Goal: Complete application form: Complete application form

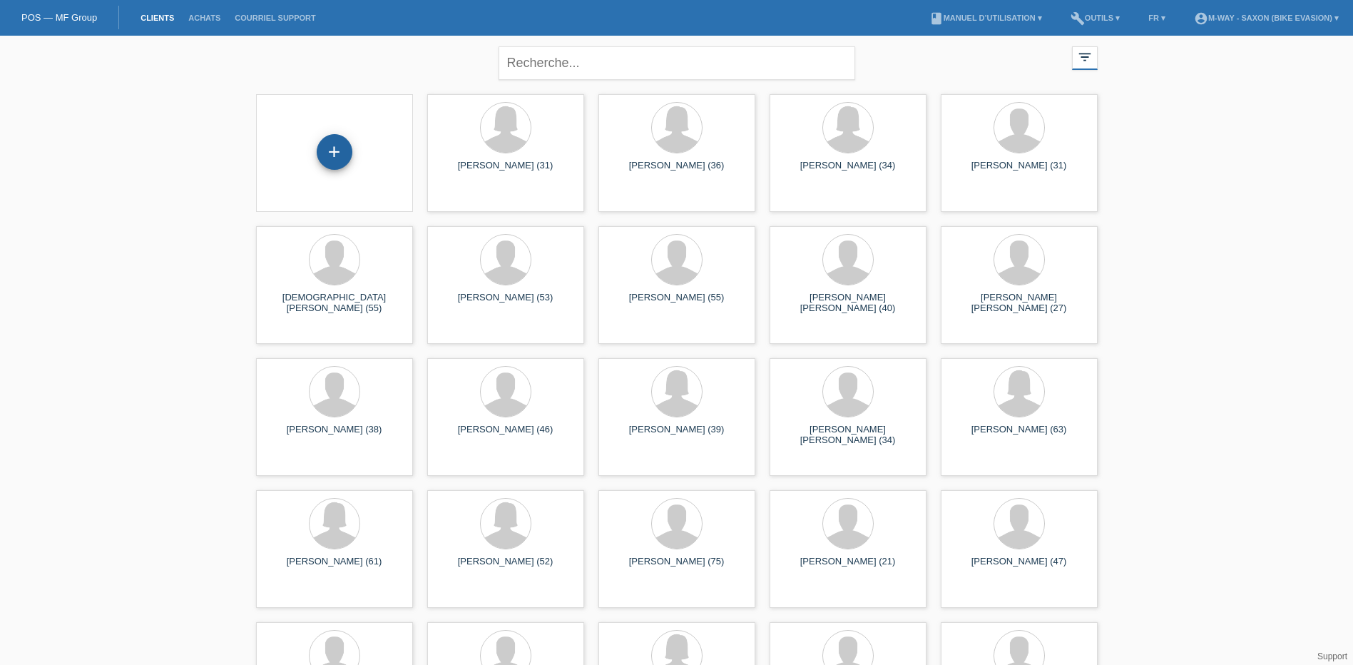
click at [338, 155] on div "+" at bounding box center [335, 152] width 36 height 36
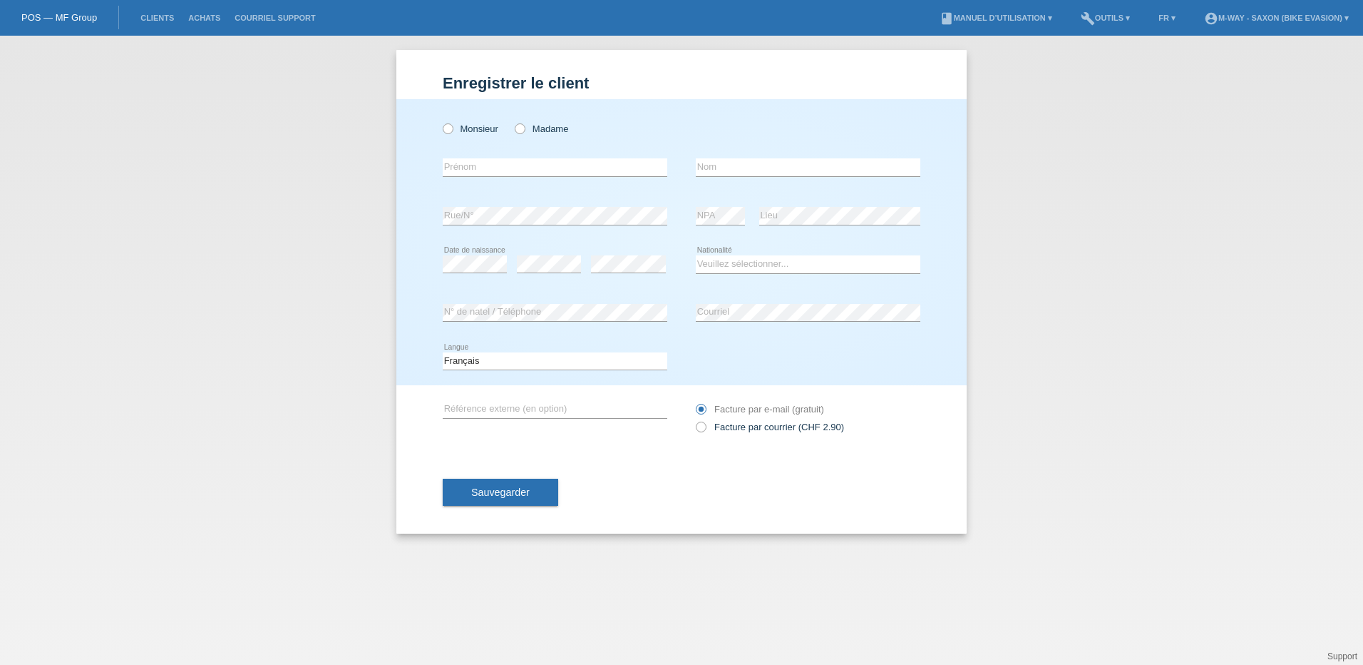
click at [448, 135] on div "Monsieur Madame" at bounding box center [555, 128] width 225 height 29
click at [441, 121] on icon at bounding box center [441, 121] width 0 height 0
click at [452, 132] on input "Monsieur" at bounding box center [447, 127] width 9 height 9
radio input "true"
click at [465, 173] on input "text" at bounding box center [555, 167] width 225 height 18
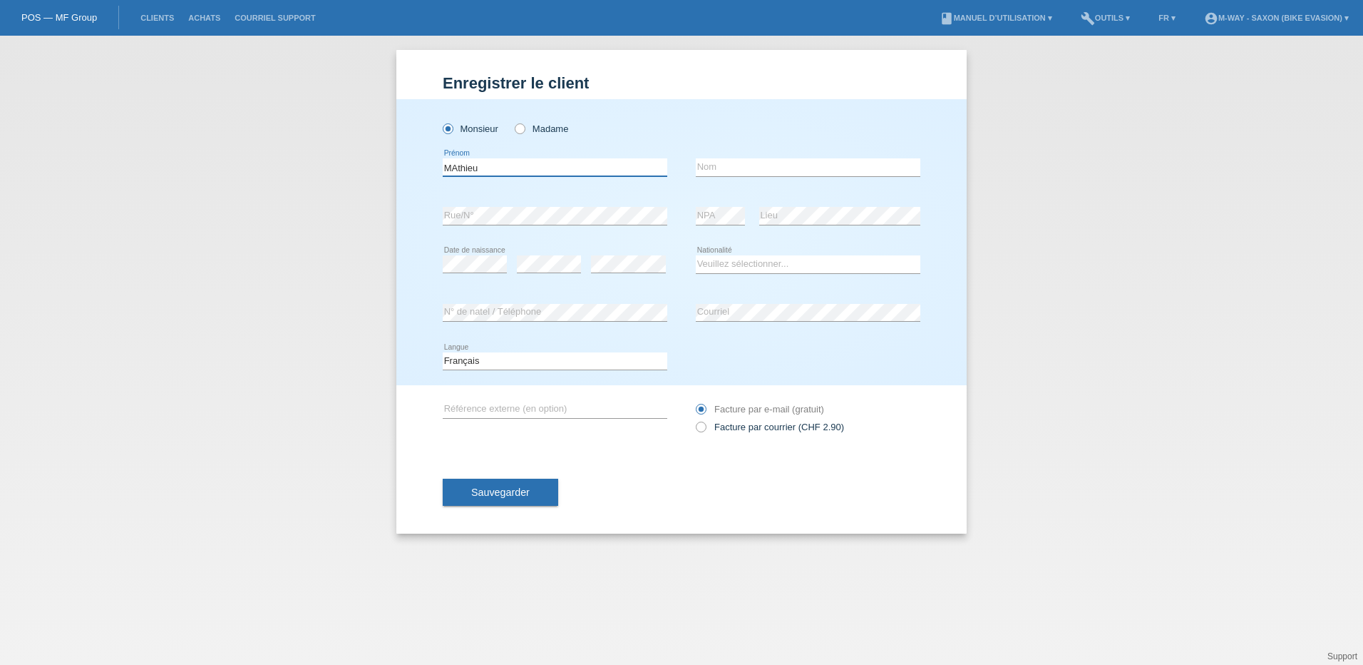
type input "MAthieu"
type input "[PERSON_NAME]"
select select "CH"
click at [502, 490] on span "Sauvegarder" at bounding box center [500, 491] width 58 height 11
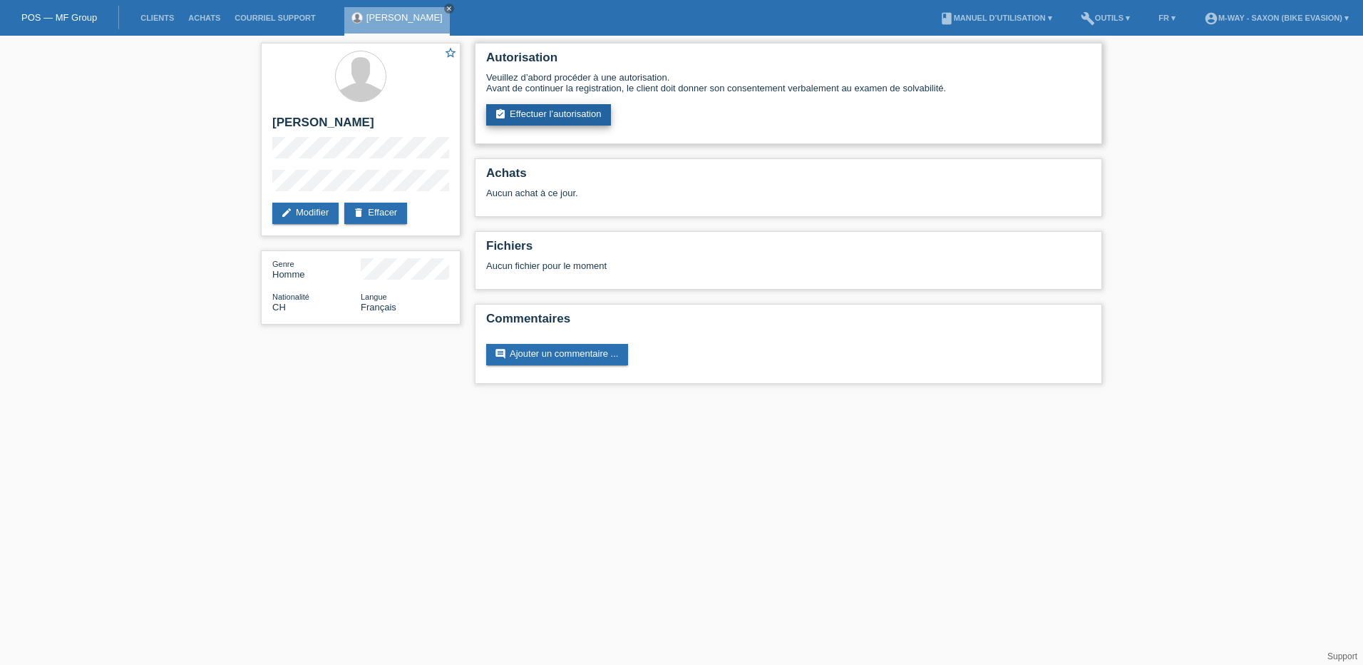
click at [550, 109] on link "assignment_turned_in Effectuer l’autorisation" at bounding box center [548, 114] width 125 height 21
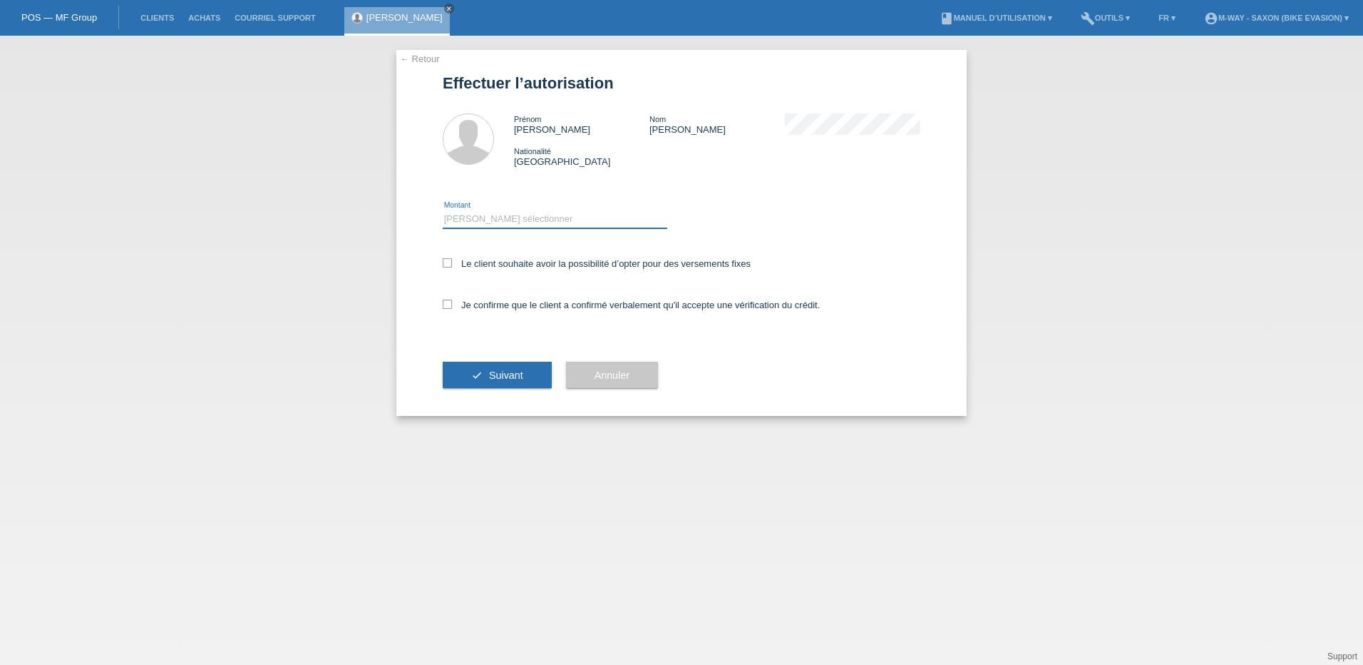
drag, startPoint x: 454, startPoint y: 220, endPoint x: 463, endPoint y: 230, distance: 13.7
click at [454, 220] on select "Veuillez sélectionner CHF 1.00 - CHF 499.00 CHF 500.00 - CHF 1'999.00 CHF 2'000…" at bounding box center [555, 218] width 225 height 17
select select "3"
click at [443, 210] on select "Veuillez sélectionner CHF 1.00 - CHF 499.00 CHF 500.00 - CHF 1'999.00 CHF 2'000…" at bounding box center [555, 218] width 225 height 17
click at [449, 263] on icon at bounding box center [447, 262] width 9 height 9
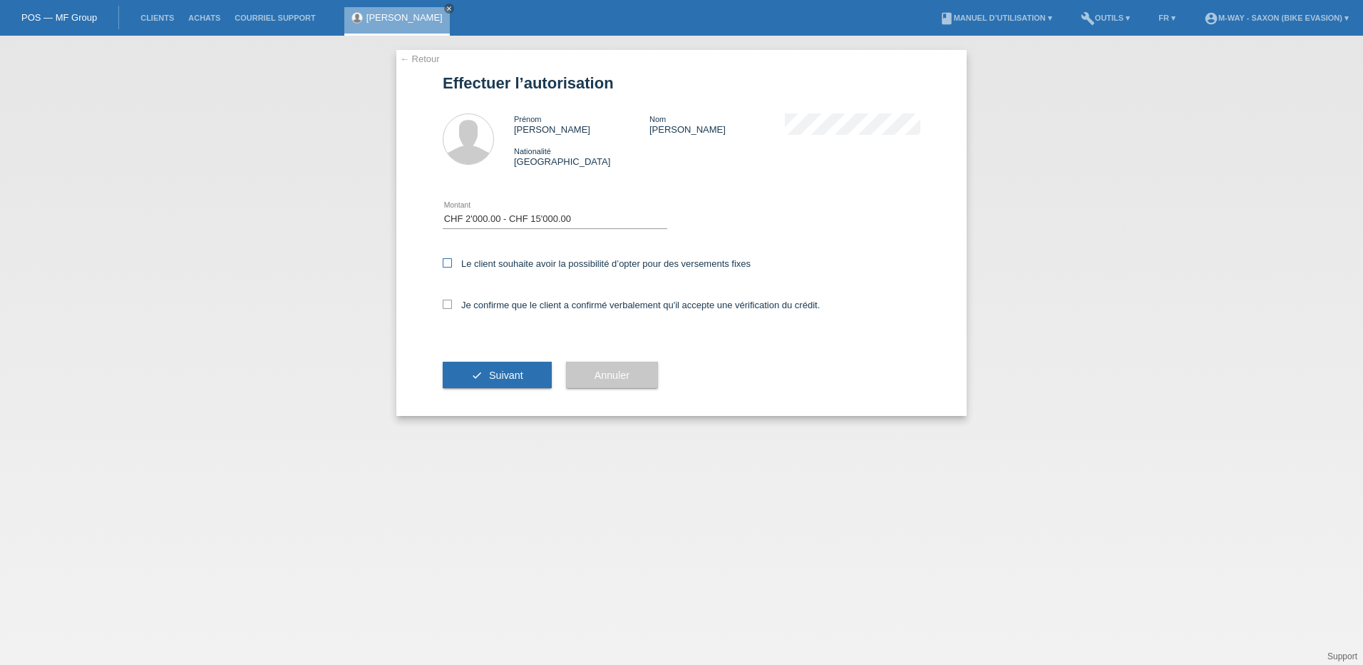
click at [449, 263] on input "Le client souhaite avoir la possibilité d’opter pour des versements fixes" at bounding box center [447, 262] width 9 height 9
checkbox input "true"
drag, startPoint x: 446, startPoint y: 301, endPoint x: 458, endPoint y: 313, distance: 16.6
click at [447, 302] on icon at bounding box center [447, 303] width 9 height 9
click at [447, 302] on input "Je confirme que le client a confirmé verbalement qu'il accepte une vérification…" at bounding box center [447, 303] width 9 height 9
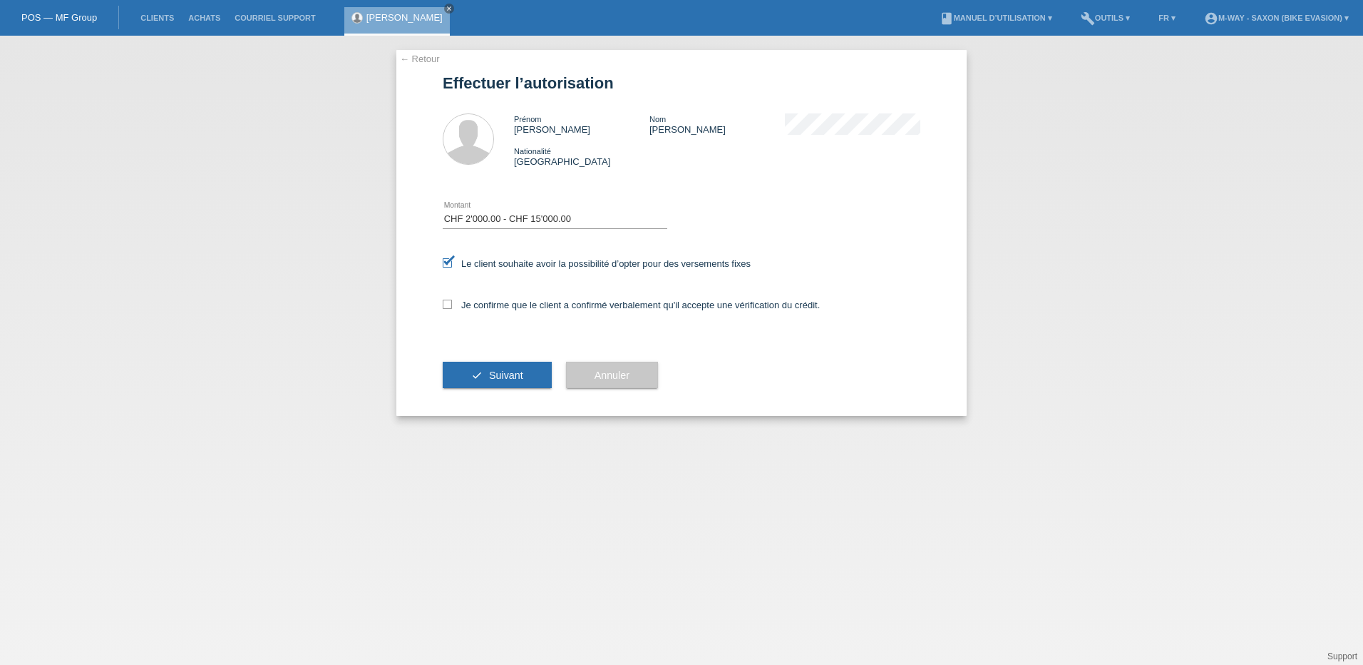
checkbox input "true"
click at [485, 368] on button "check Suivant" at bounding box center [497, 375] width 109 height 27
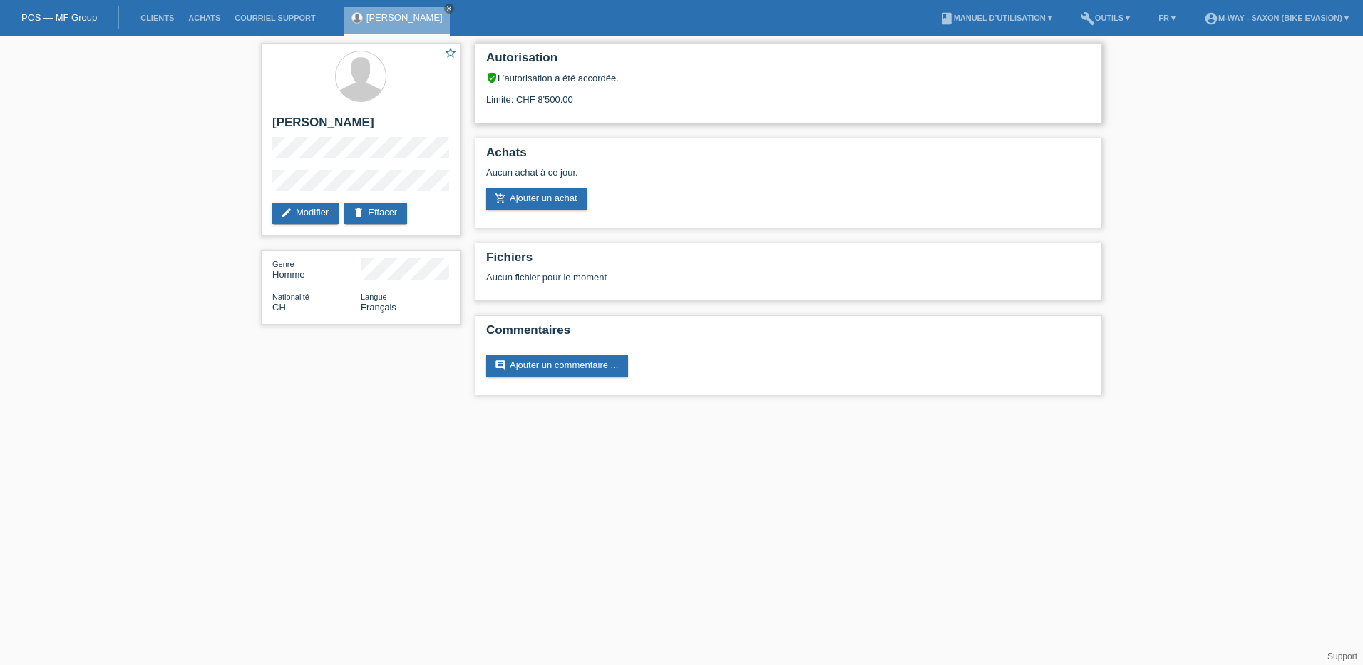
drag, startPoint x: 546, startPoint y: 98, endPoint x: 582, endPoint y: 103, distance: 36.7
click at [582, 103] on div "Limite: CHF 8'500.00" at bounding box center [788, 93] width 605 height 21
drag, startPoint x: 582, startPoint y: 103, endPoint x: 593, endPoint y: 103, distance: 11.4
click at [593, 103] on div "Limite: CHF 8'500.00" at bounding box center [788, 93] width 605 height 21
drag, startPoint x: 565, startPoint y: 101, endPoint x: 593, endPoint y: 102, distance: 28.5
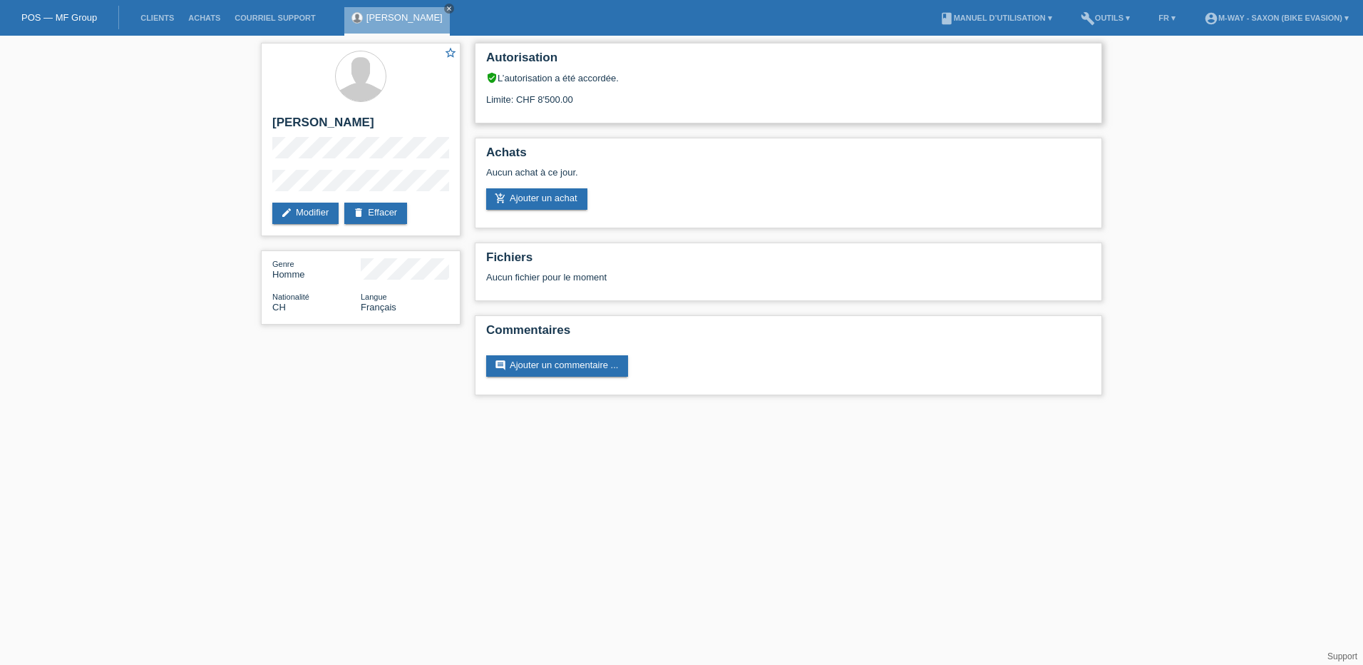
click at [593, 102] on div "Limite: CHF 8'500.00" at bounding box center [788, 93] width 605 height 21
